Goal: Obtain resource: Download file/media

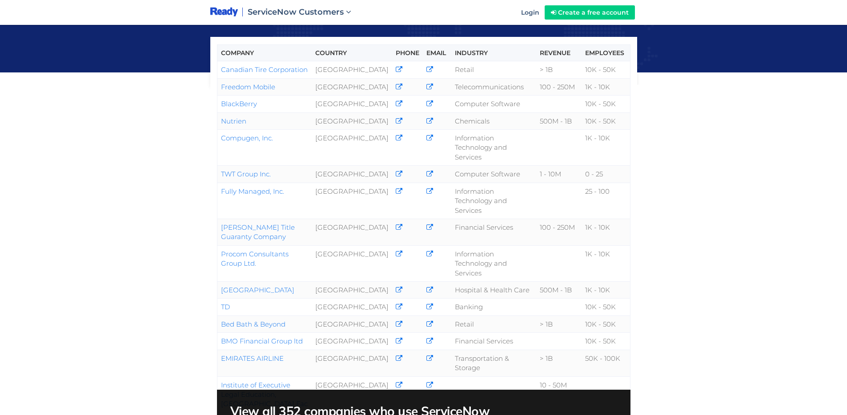
scroll to position [20, 0]
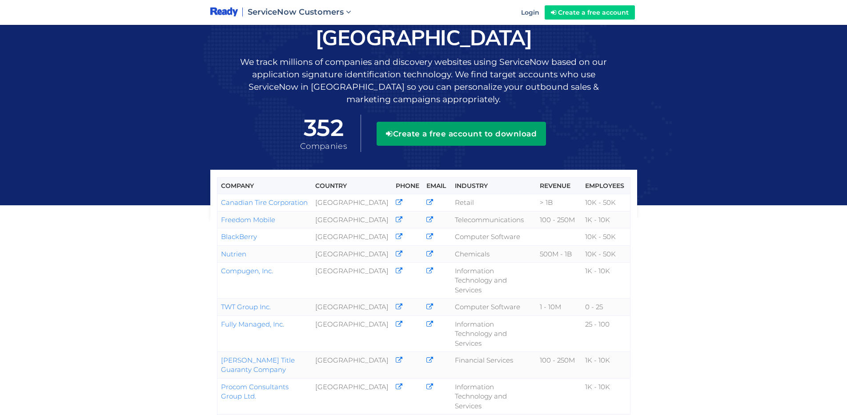
click at [459, 122] on button "Create a free account to download" at bounding box center [461, 134] width 169 height 24
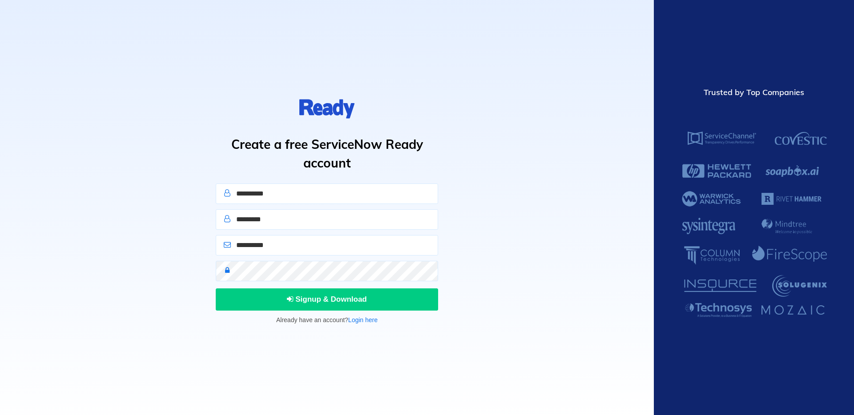
click at [270, 194] on input "text" at bounding box center [327, 194] width 222 height 20
type input "****"
type input "*******"
click at [273, 250] on input "**********" at bounding box center [327, 245] width 222 height 20
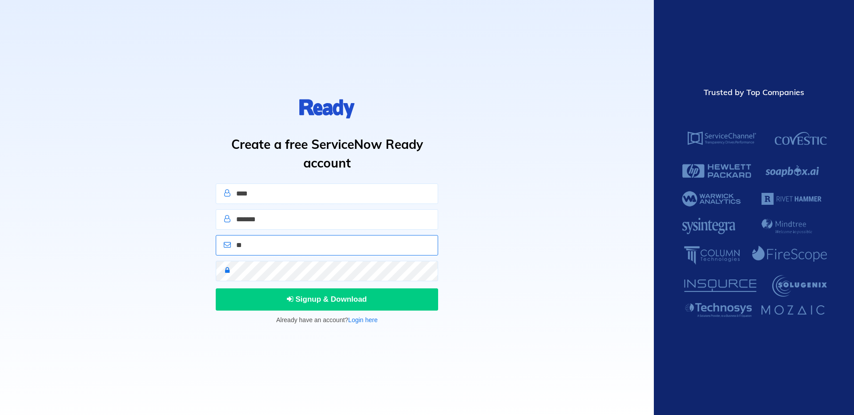
type input "*"
type input "**********"
click at [216, 289] on button "Signup & Download" at bounding box center [327, 300] width 222 height 22
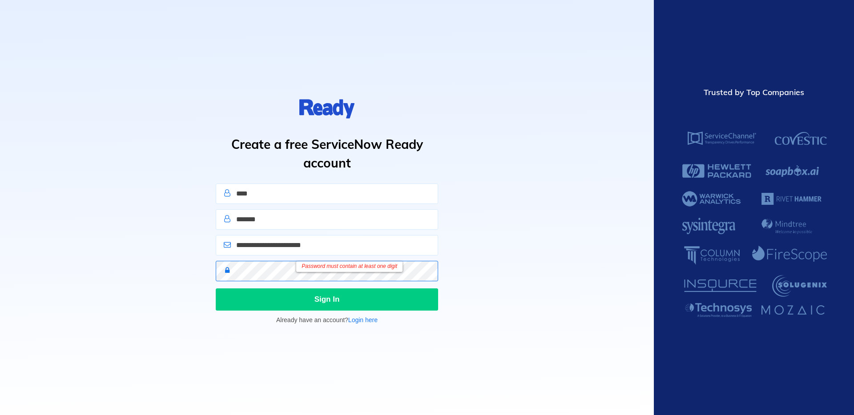
click at [216, 289] on button "Sign In" at bounding box center [327, 300] width 222 height 22
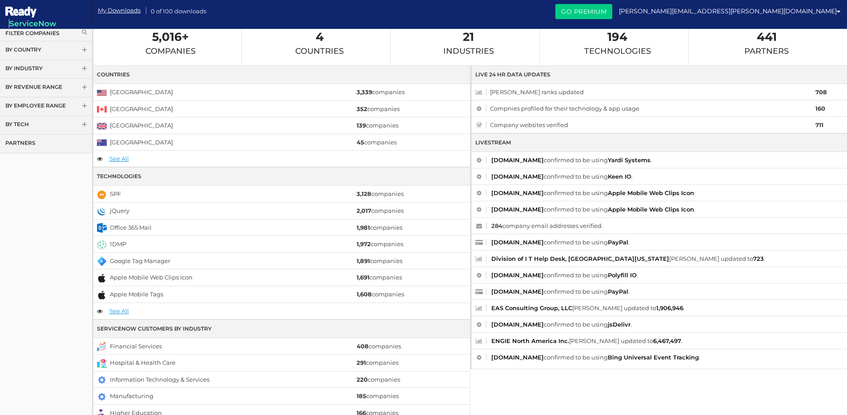
click at [27, 124] on link "By Tech" at bounding box center [46, 125] width 92 height 19
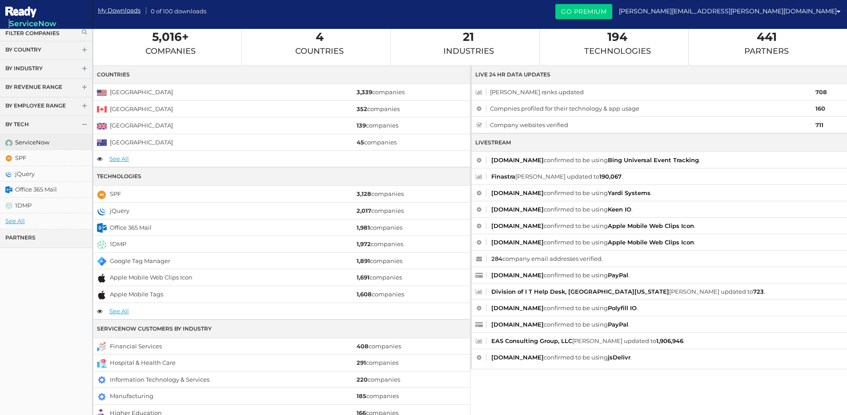
click at [24, 144] on link "ServiceNow" at bounding box center [46, 143] width 92 height 16
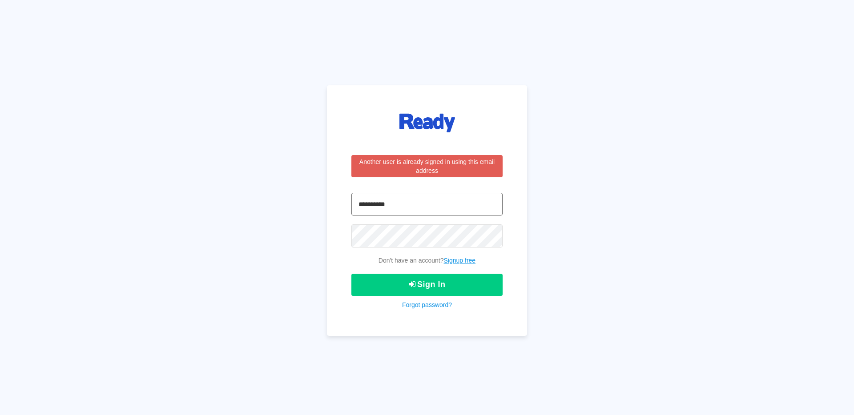
type input "**********"
click at [427, 287] on button "Sign In" at bounding box center [426, 285] width 151 height 22
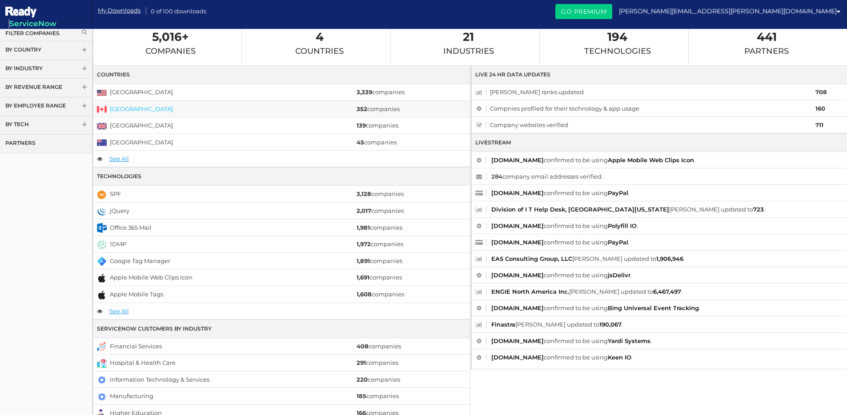
click at [116, 109] on link "[GEOGRAPHIC_DATA]" at bounding box center [141, 108] width 63 height 7
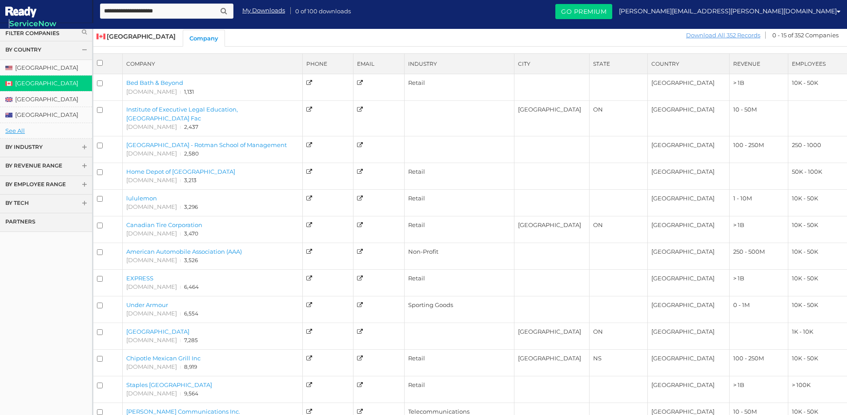
click at [738, 35] on link "Download All 352 Records" at bounding box center [723, 35] width 75 height 11
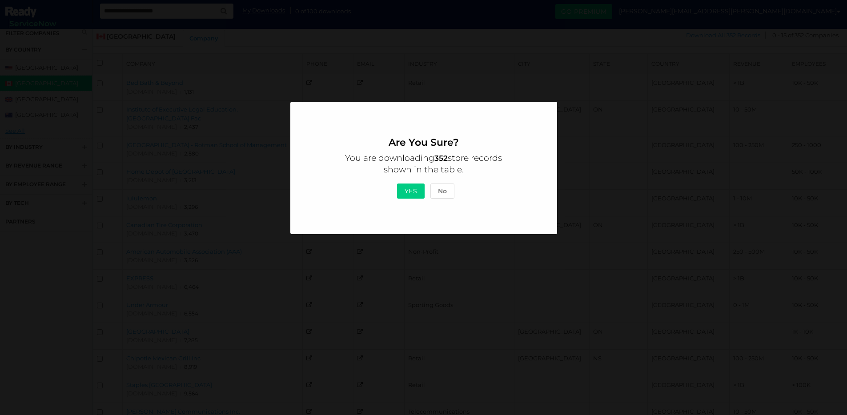
click at [413, 189] on button "Yes" at bounding box center [411, 191] width 28 height 15
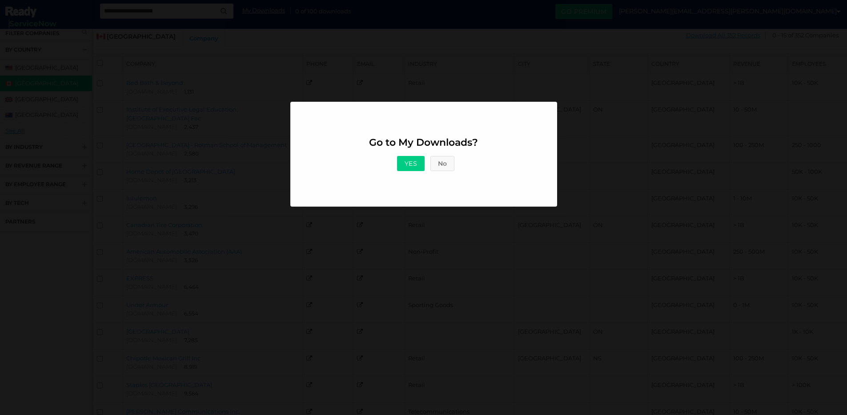
click at [440, 164] on button "No" at bounding box center [443, 163] width 24 height 15
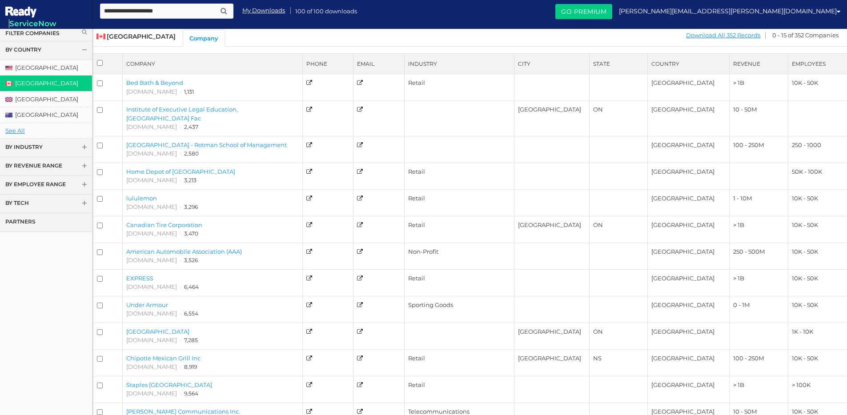
click at [44, 206] on link "By Tech" at bounding box center [46, 204] width 92 height 19
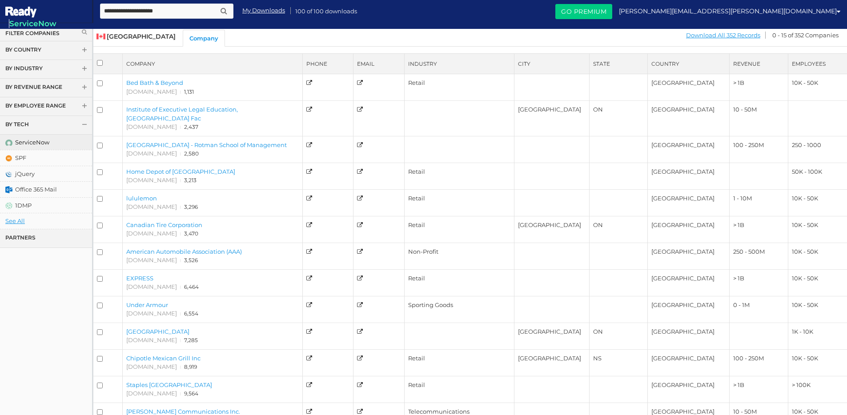
click at [27, 139] on link "ServiceNow" at bounding box center [46, 143] width 92 height 16
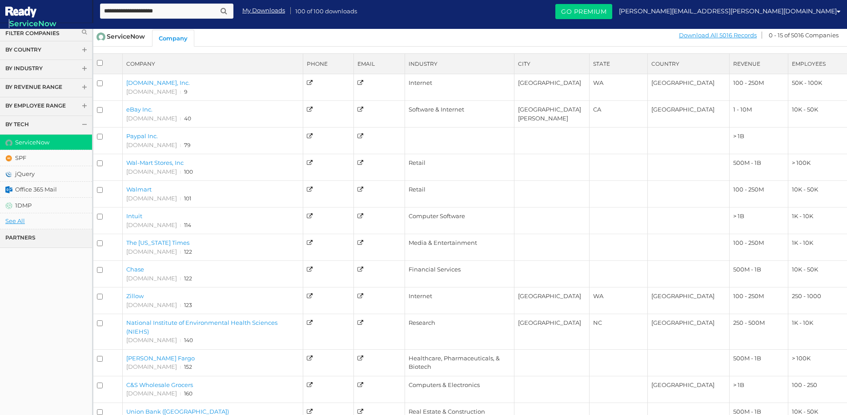
click at [35, 49] on link "By Country" at bounding box center [46, 50] width 92 height 19
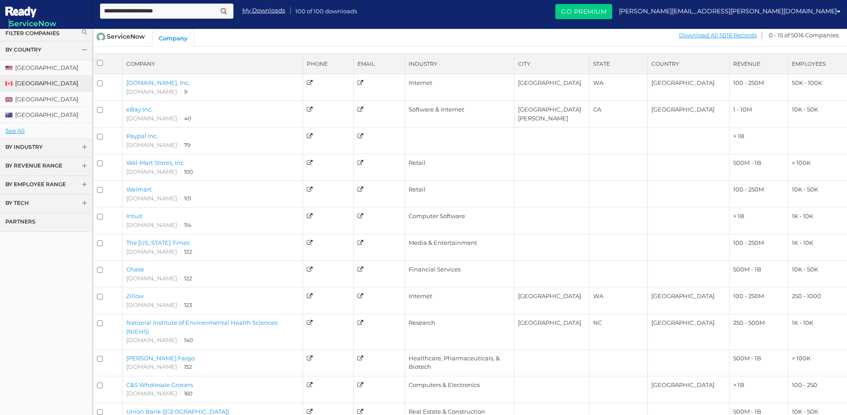
click at [23, 82] on link "[GEOGRAPHIC_DATA]" at bounding box center [46, 84] width 92 height 16
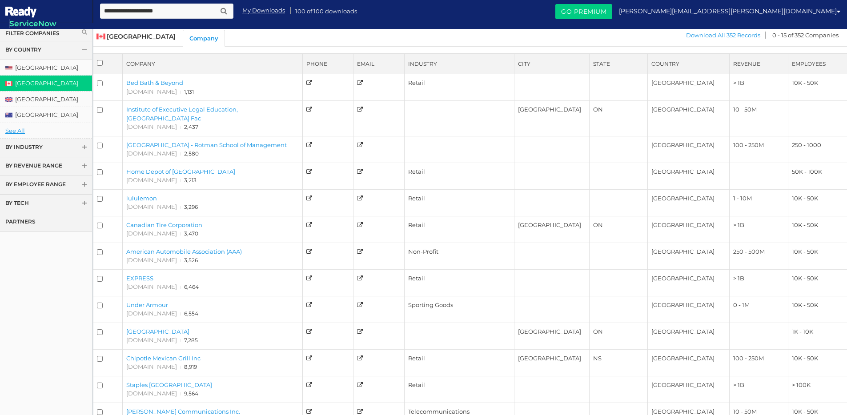
click at [140, 11] on input "text" at bounding box center [166, 11] width 133 height 15
type input "**********"
click at [218, 6] on button "submit" at bounding box center [224, 11] width 12 height 11
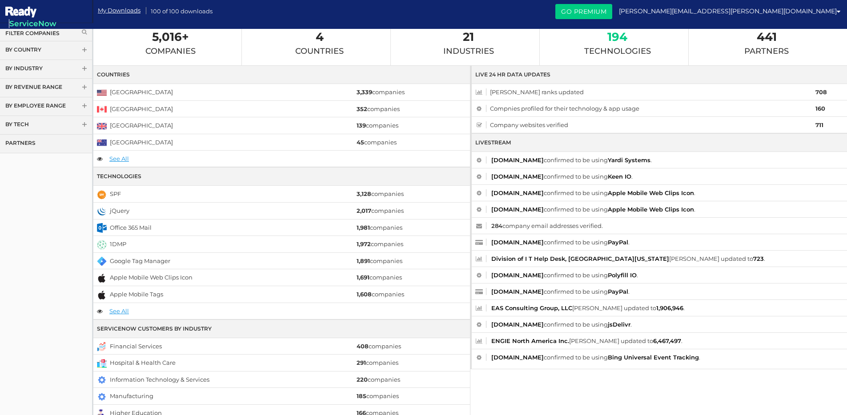
click at [611, 39] on span "194" at bounding box center [617, 37] width 67 height 10
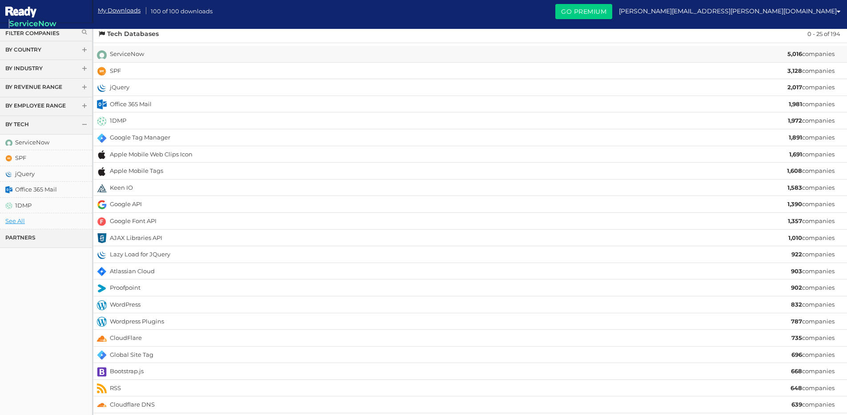
click at [175, 52] on li "ServiceNow 5,016 companies" at bounding box center [470, 54] width 754 height 17
click at [125, 53] on link "ServiceNow" at bounding box center [127, 53] width 34 height 7
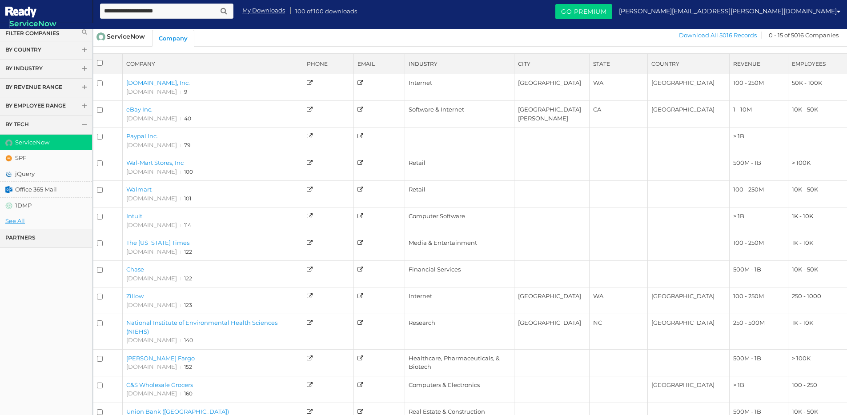
click at [84, 48] on span at bounding box center [84, 51] width 6 height 7
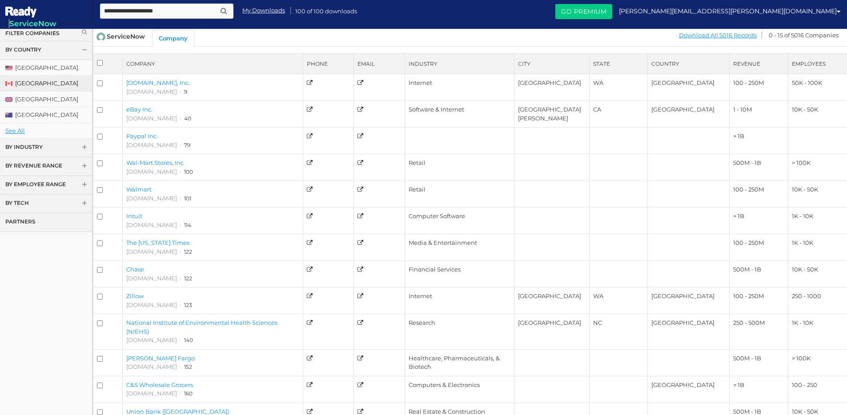
click at [32, 82] on link "[GEOGRAPHIC_DATA]" at bounding box center [46, 84] width 92 height 16
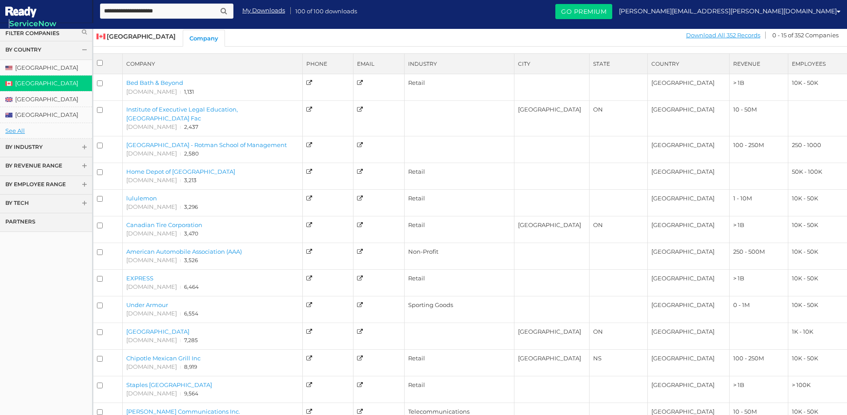
click at [83, 149] on span at bounding box center [84, 148] width 6 height 7
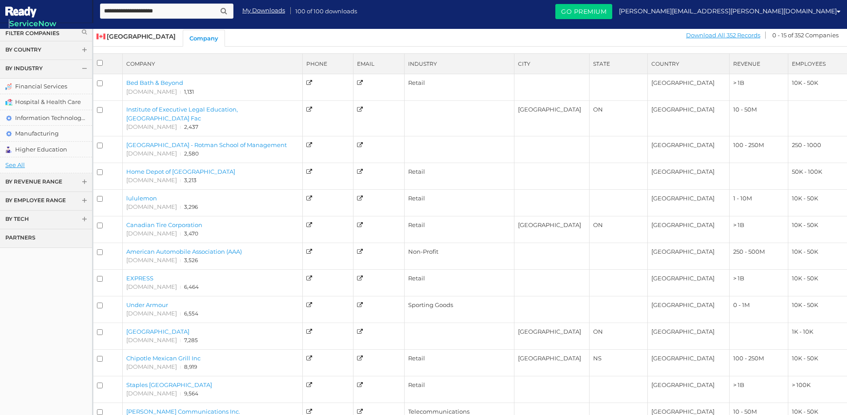
click at [83, 184] on span at bounding box center [84, 183] width 6 height 7
click at [85, 203] on span at bounding box center [84, 201] width 6 height 7
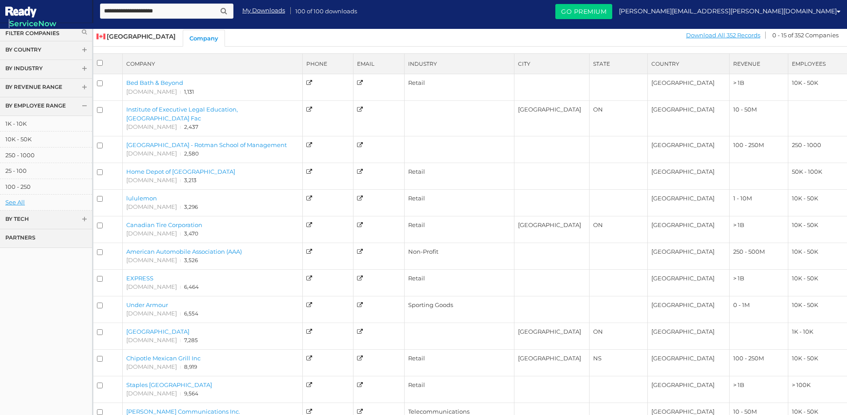
click at [85, 221] on span at bounding box center [84, 220] width 6 height 7
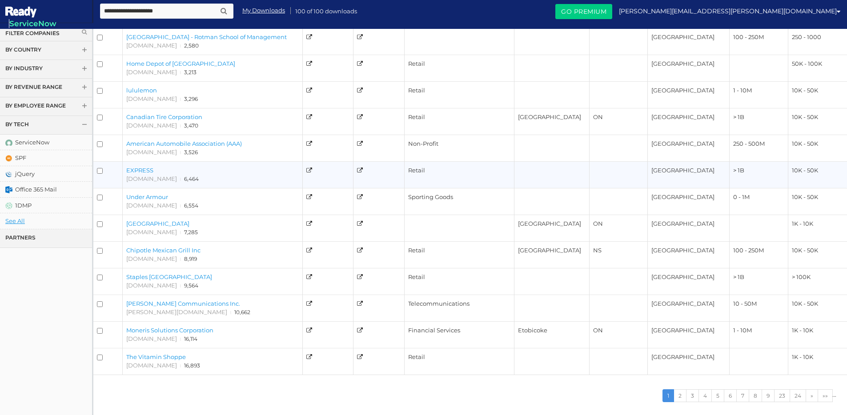
scroll to position [111, 0]
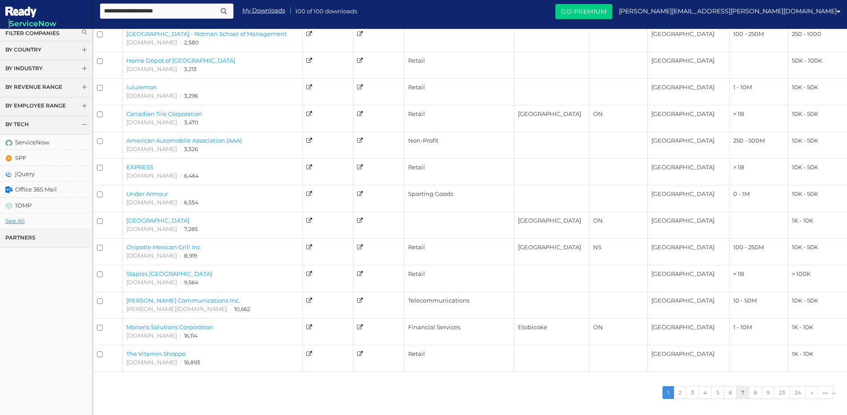
click at [737, 393] on link "7" at bounding box center [743, 393] width 13 height 13
